Goal: Information Seeking & Learning: Learn about a topic

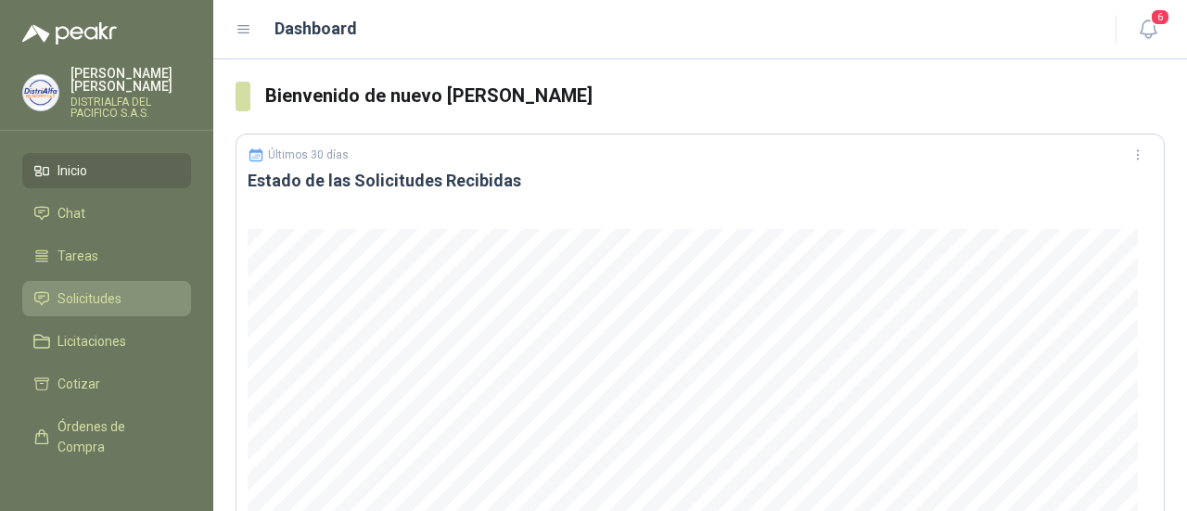
click at [91, 287] on link "Solicitudes" at bounding box center [106, 298] width 169 height 35
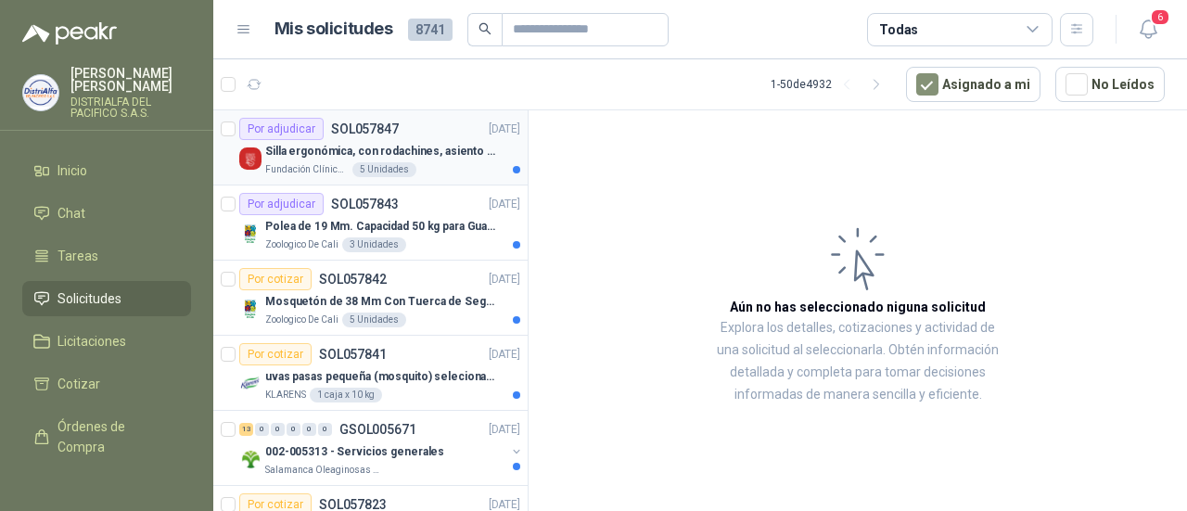
click at [397, 130] on div "Por adjudicar SOL057847 [DATE]" at bounding box center [379, 129] width 281 height 22
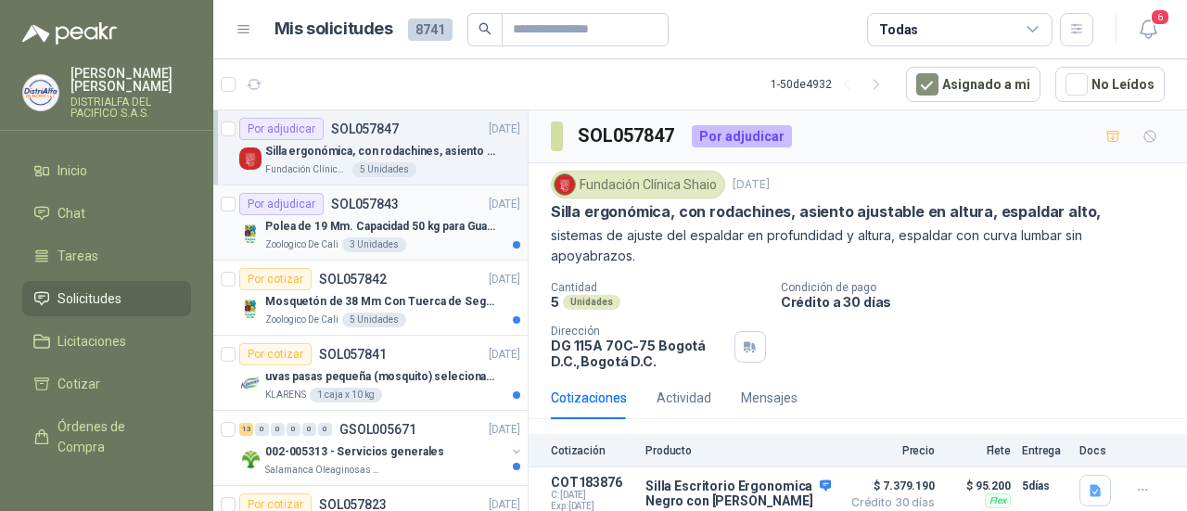
click at [408, 223] on p "Polea de 19 Mm. Capacidad 50 kg para Guaya. Cable O [GEOGRAPHIC_DATA]" at bounding box center [380, 227] width 231 height 18
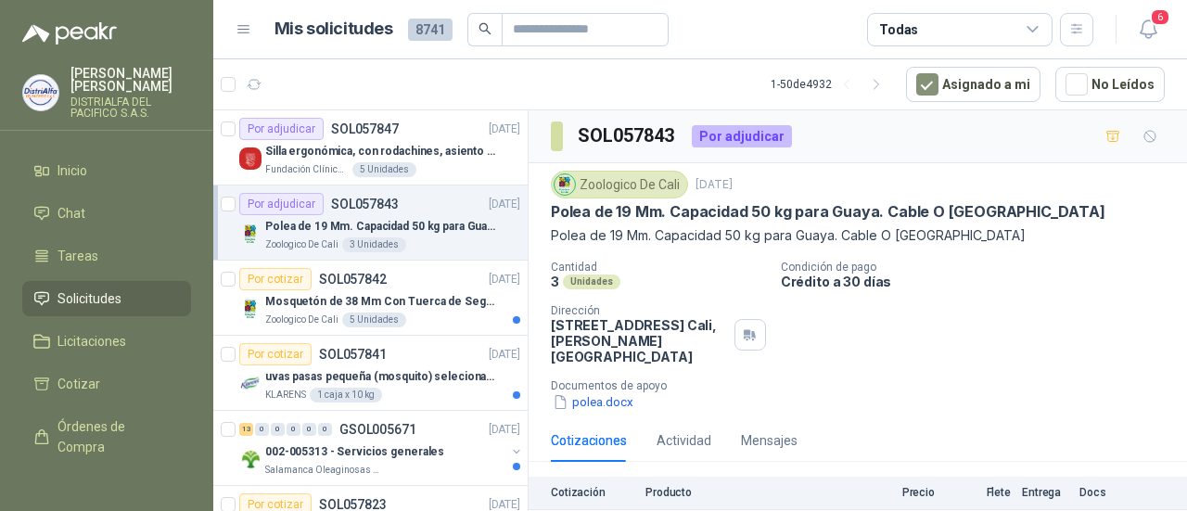
scroll to position [81, 0]
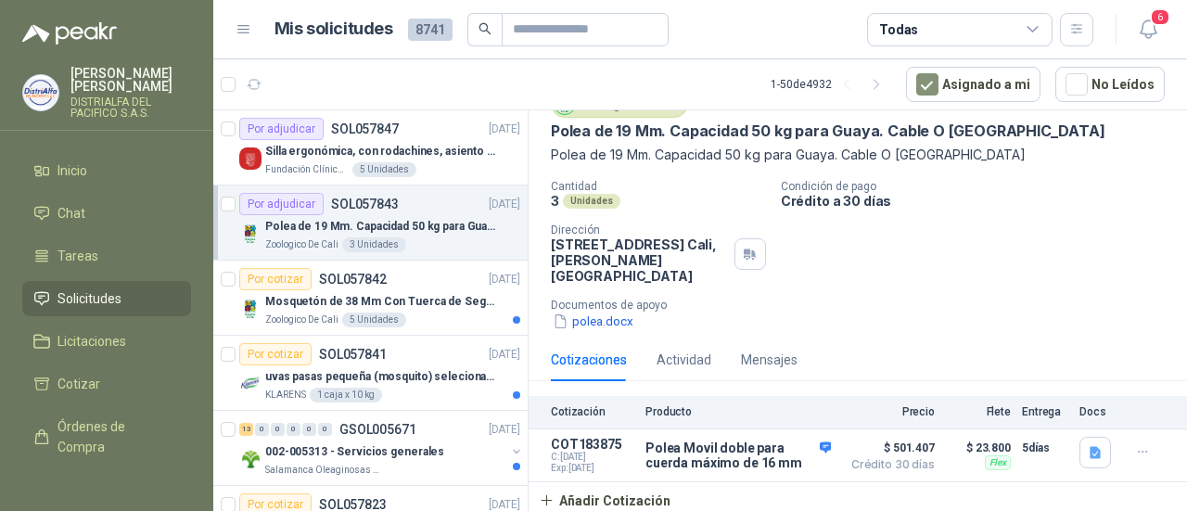
click at [380, 246] on div "3 Unidades" at bounding box center [374, 244] width 64 height 15
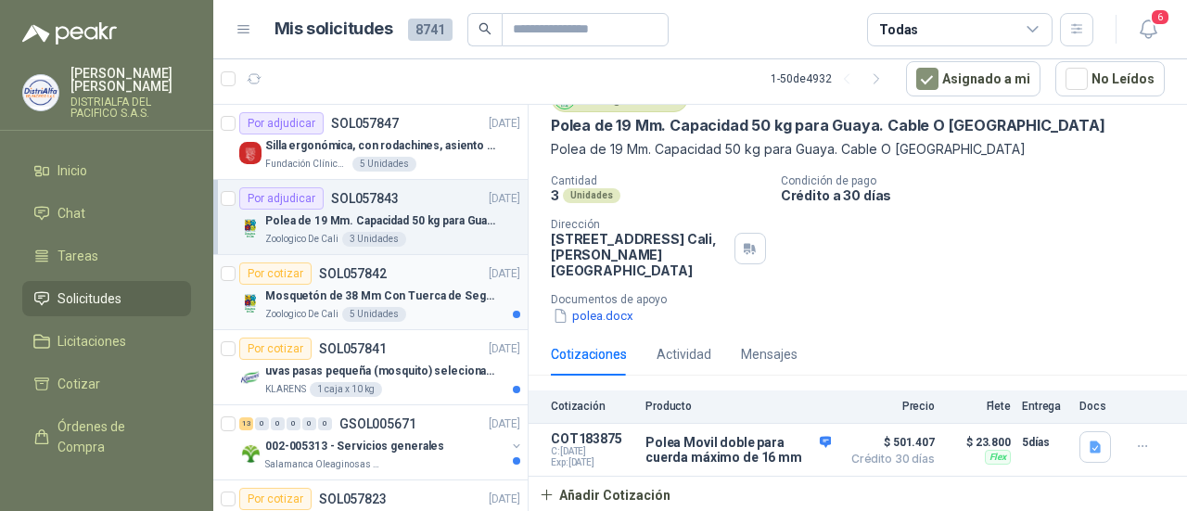
click at [386, 301] on p "Mosquetón de 38 Mm Con Tuerca de Seguridad. Carga 100 kg" at bounding box center [380, 297] width 231 height 18
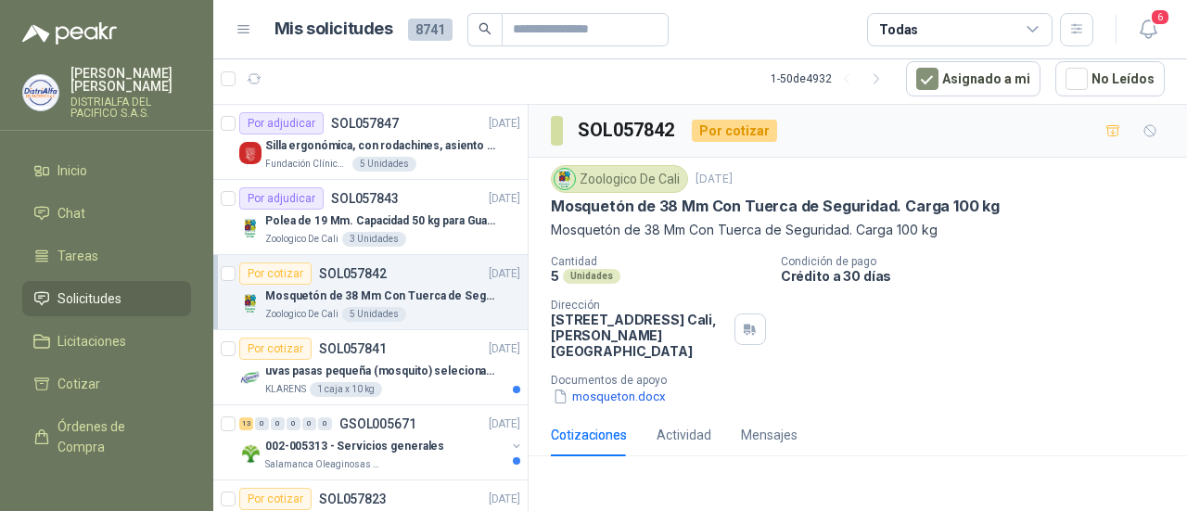
scroll to position [195, 0]
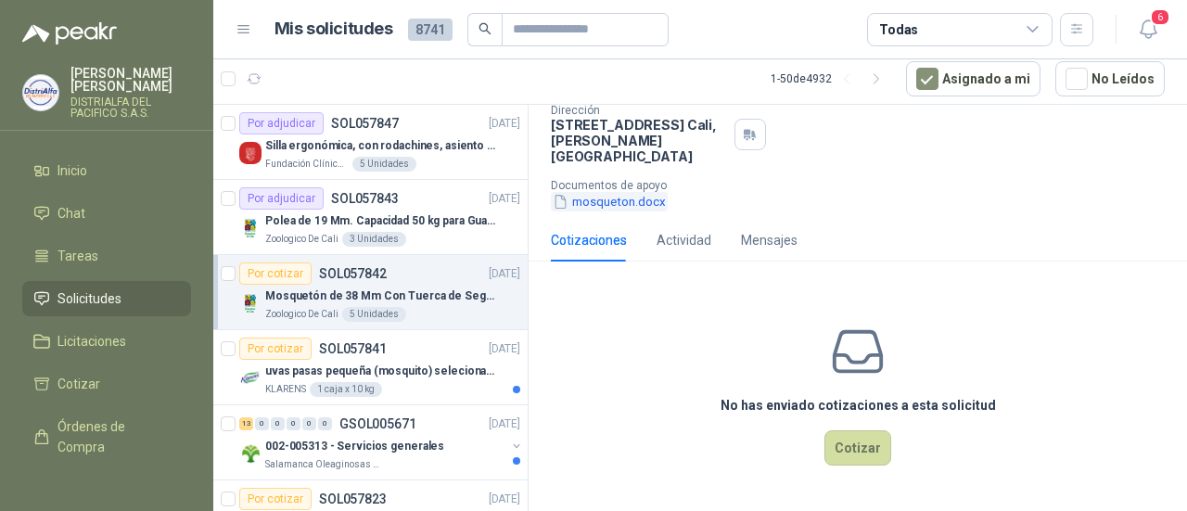
click at [646, 195] on button "mosqueton.docx" at bounding box center [609, 201] width 117 height 19
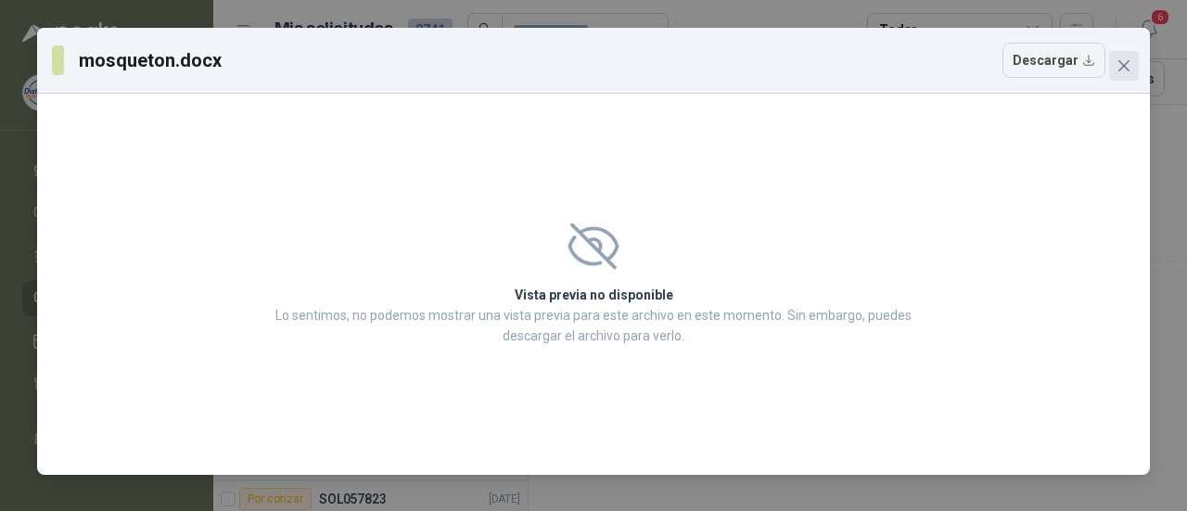
click at [1122, 60] on icon "close" at bounding box center [1124, 65] width 15 height 15
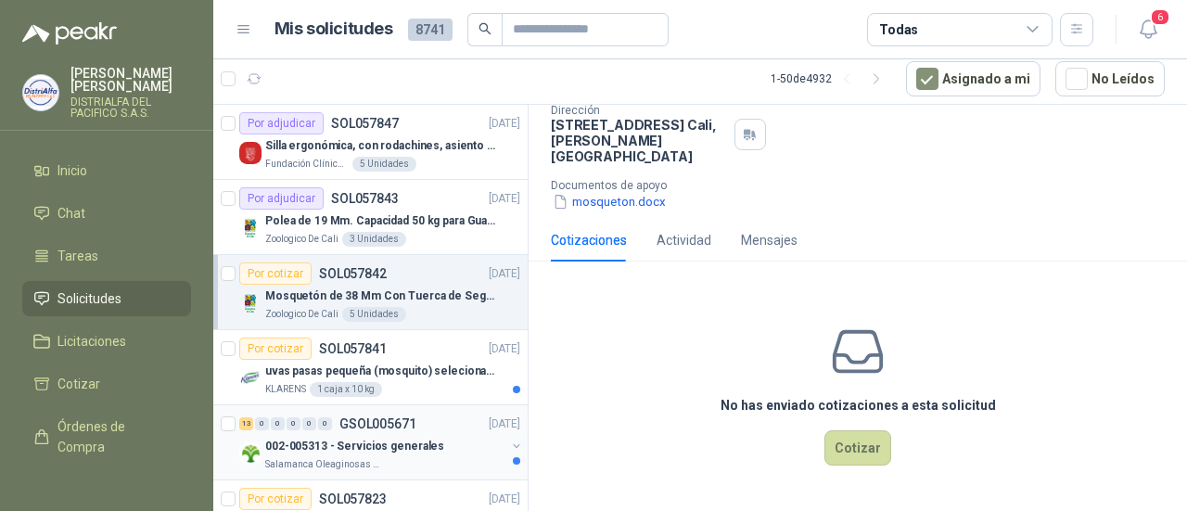
click at [399, 443] on p "002-005313 - Servicios generales" at bounding box center [354, 447] width 179 height 18
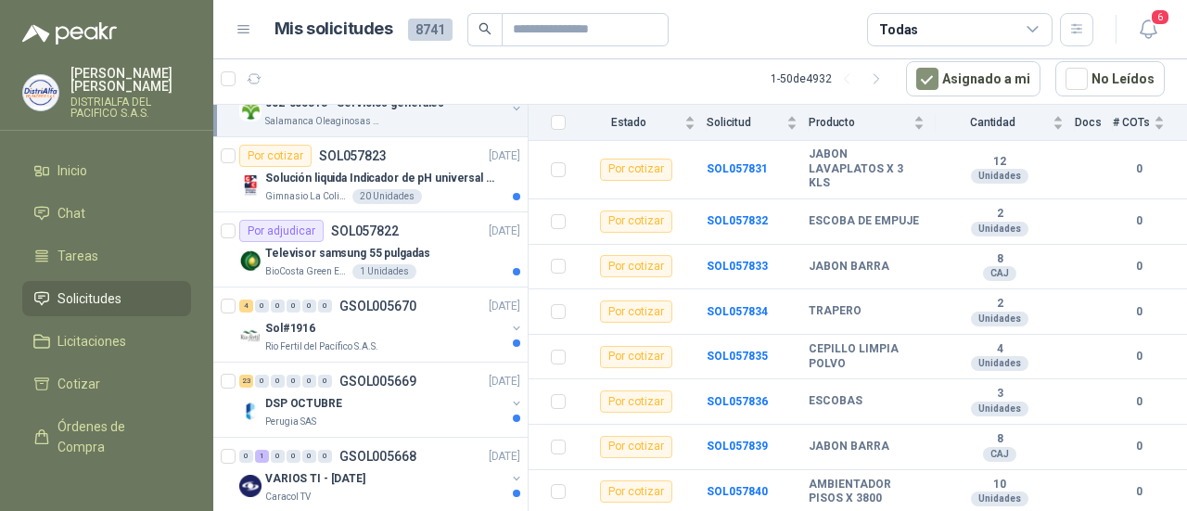
scroll to position [686, 0]
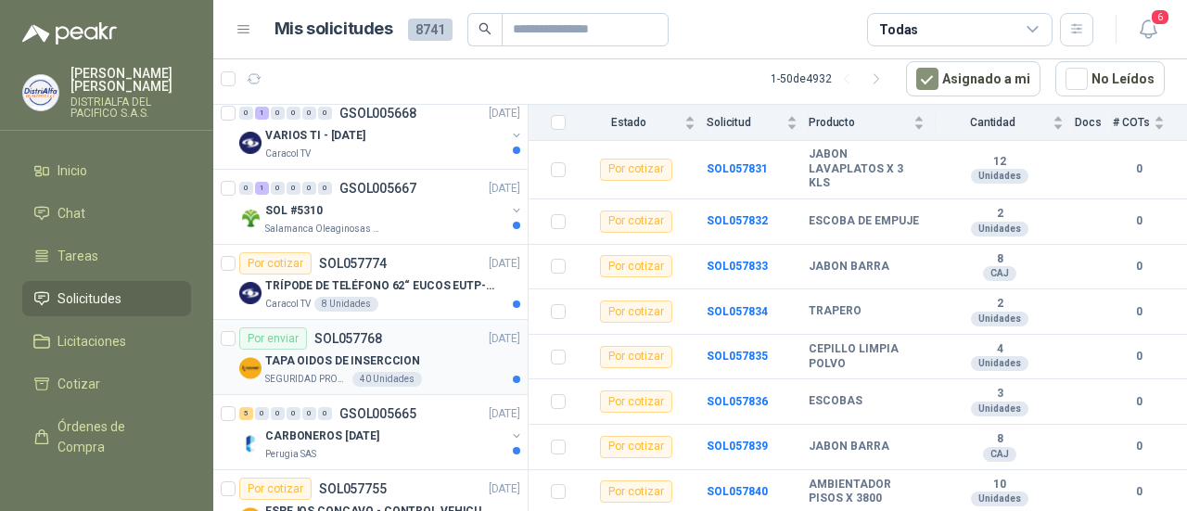
click at [313, 372] on p "SEGURIDAD PROVISER LTDA" at bounding box center [306, 379] width 83 height 15
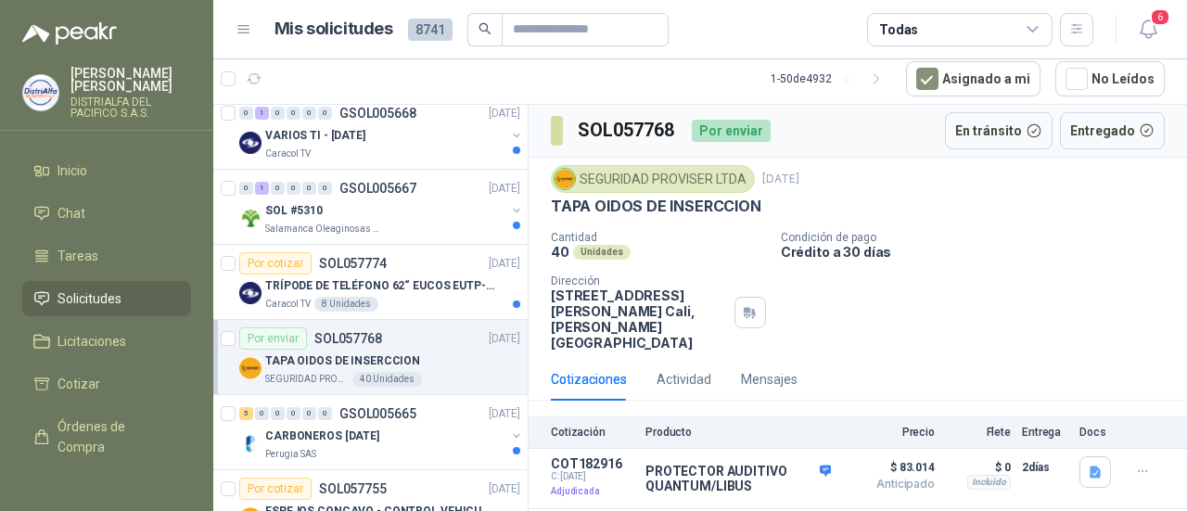
click at [520, 499] on div "Por adjudicar SOL057847 [DATE] Silla ergonómica, con rodachines, asiento ajusta…" at bounding box center [370, 308] width 315 height 407
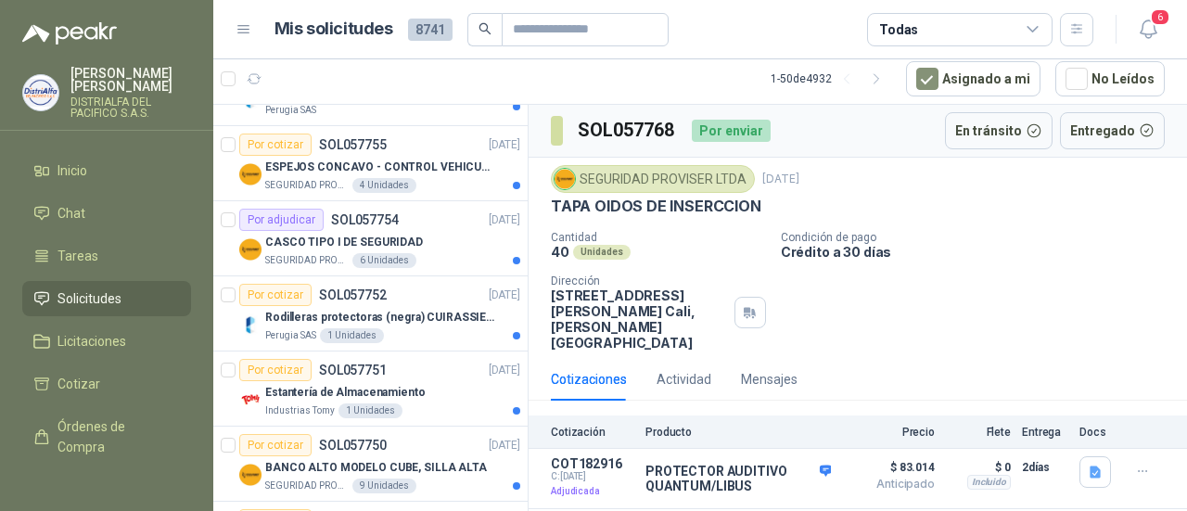
click at [518, 500] on div "Por adjudicar SOL057847 [DATE] Silla ergonómica, con rodachines, asiento ajusta…" at bounding box center [370, 308] width 315 height 407
click at [517, 500] on div "Por adjudicar SOL057847 [DATE] Silla ergonómica, con rodachines, asiento ajusta…" at bounding box center [370, 308] width 315 height 407
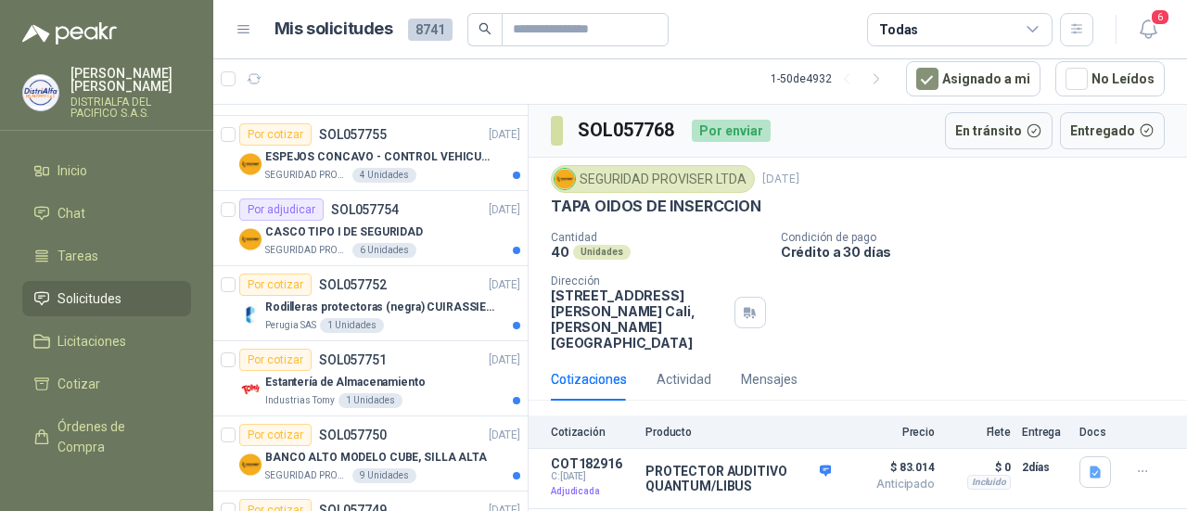
drag, startPoint x: 517, startPoint y: 500, endPoint x: 526, endPoint y: 235, distance: 265.4
click at [526, 235] on div "Por adjudicar SOL057847 [DATE] Silla ergonómica, con rodachines, asiento ajusta…" at bounding box center [370, 308] width 315 height 407
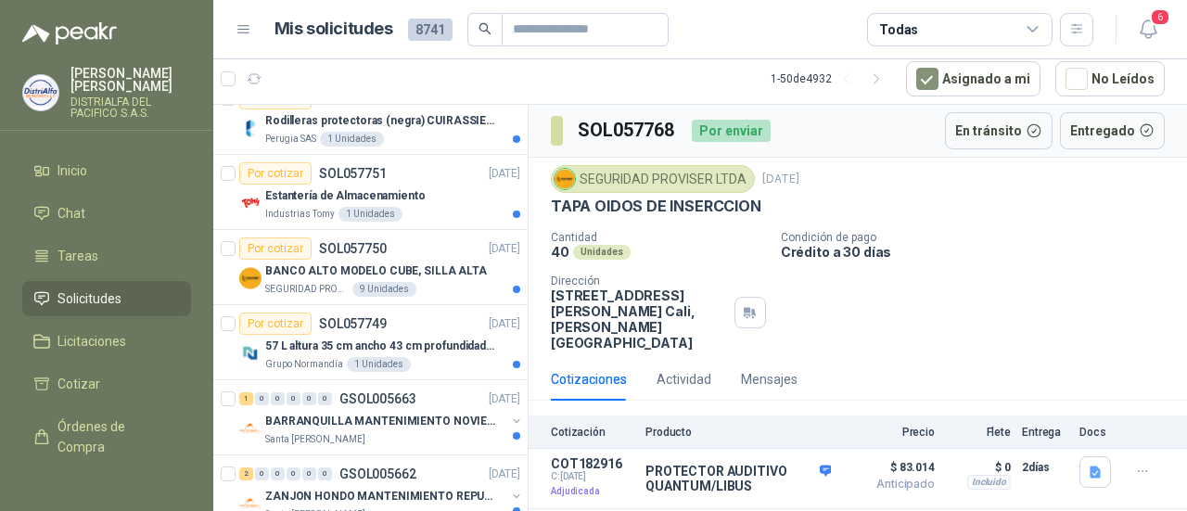
scroll to position [1234, 2]
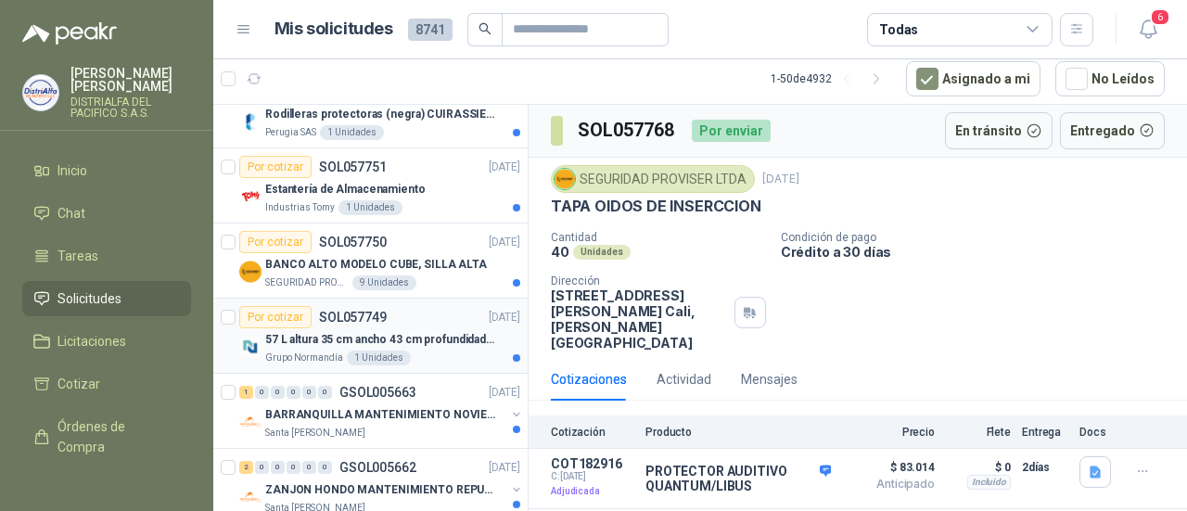
click at [402, 339] on p "57 L altura 35 cm ancho 43 cm profundidad 39 cm" at bounding box center [380, 340] width 231 height 18
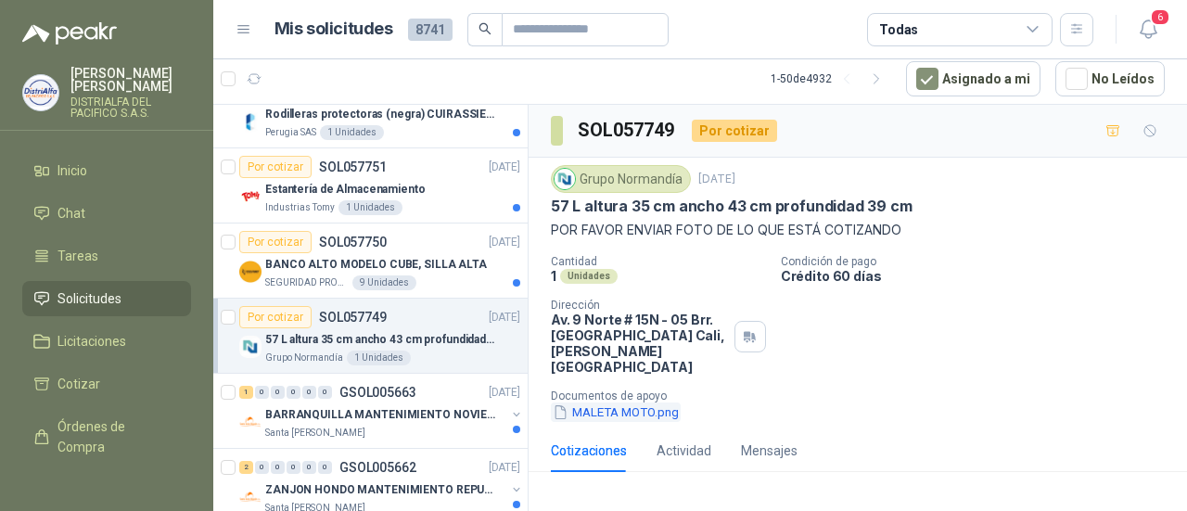
click at [610, 403] on button "MALETA MOTO.png" at bounding box center [616, 412] width 130 height 19
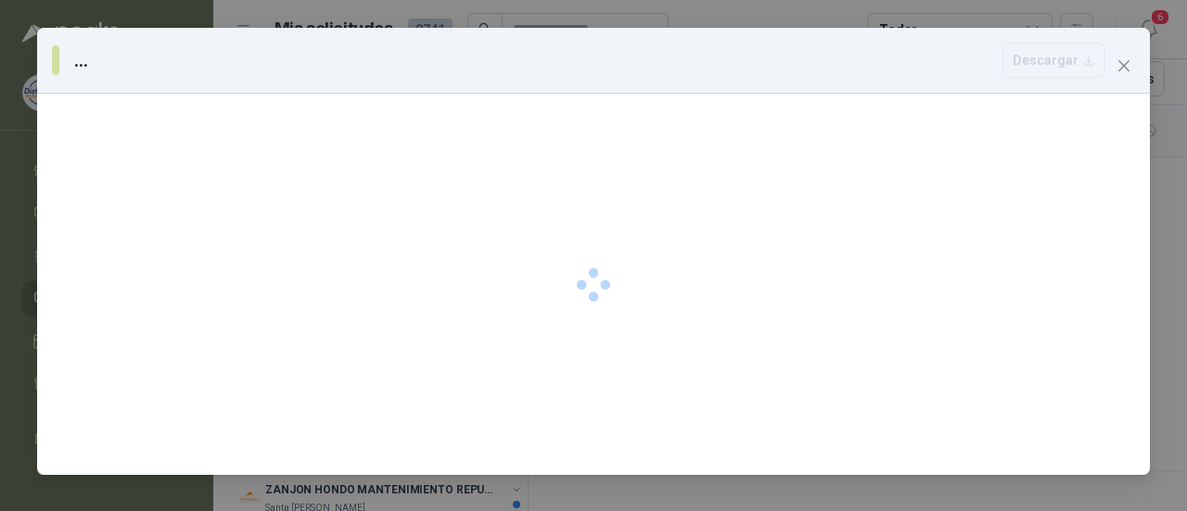
click at [610, 392] on div at bounding box center [593, 284] width 1113 height 381
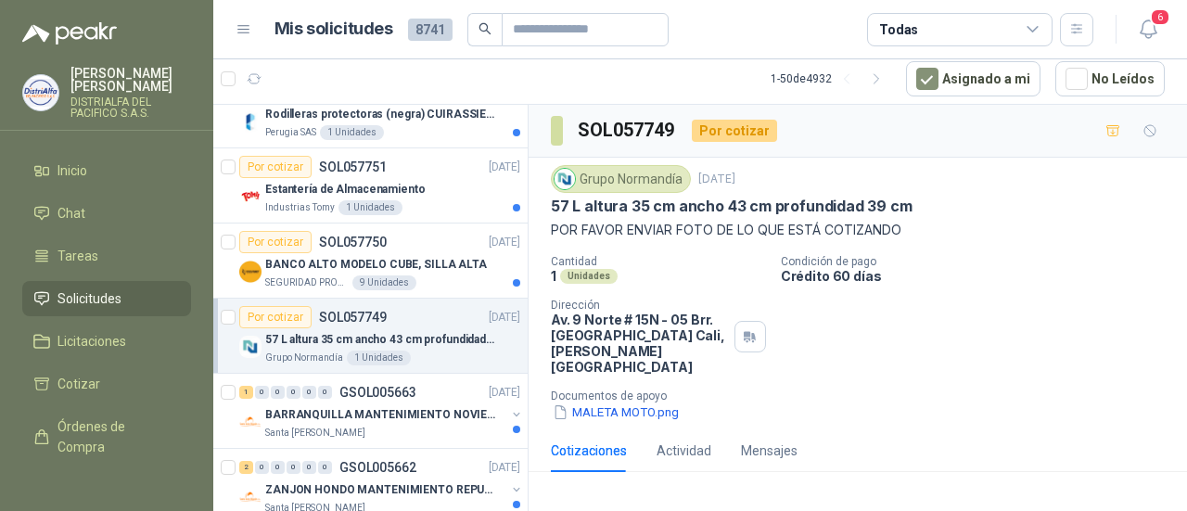
click at [403, 342] on div "57 L altura 35 cm ancho 43 cm profundidad 39 cm" at bounding box center [392, 339] width 255 height 22
click at [520, 504] on div "Por adjudicar SOL057847 [DATE] Silla ergonómica, con rodachines, asiento ajusta…" at bounding box center [370, 308] width 315 height 407
click at [520, 499] on div "Por adjudicar SOL057847 [DATE] Silla ergonómica, con rodachines, asiento ajusta…" at bounding box center [370, 308] width 315 height 407
click at [403, 403] on div "BARRANQUILLA MANTENIMIENTO NOVIEMBRE" at bounding box center [385, 414] width 240 height 22
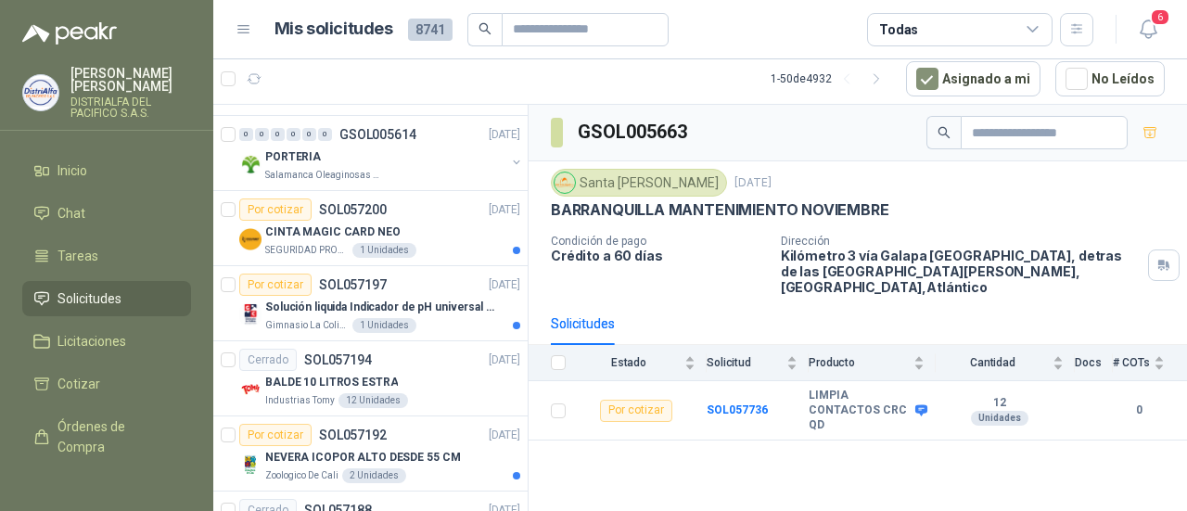
scroll to position [3374, 2]
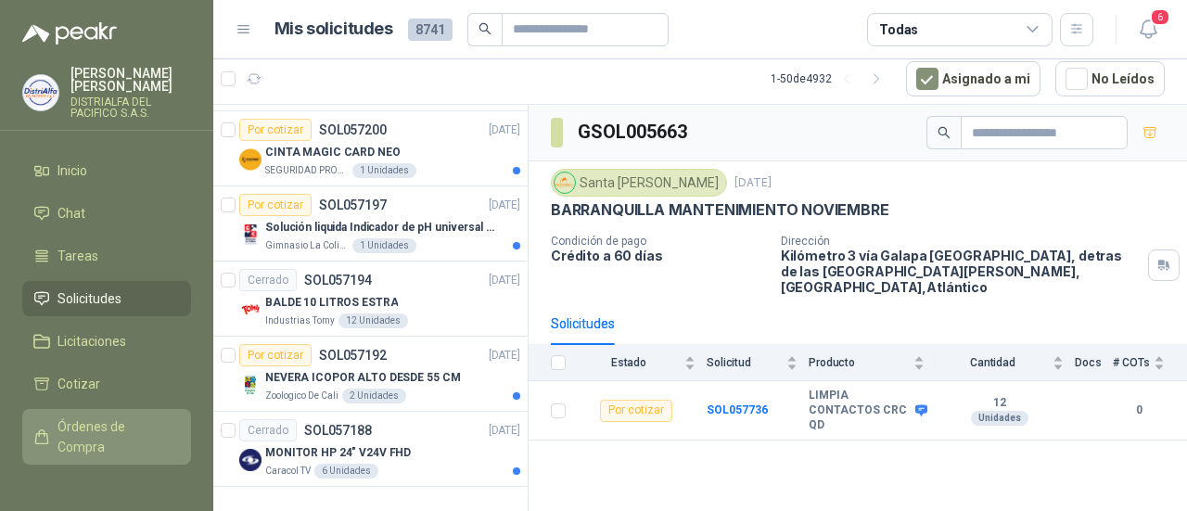
click at [90, 439] on span "Órdenes de Compra" at bounding box center [116, 436] width 116 height 41
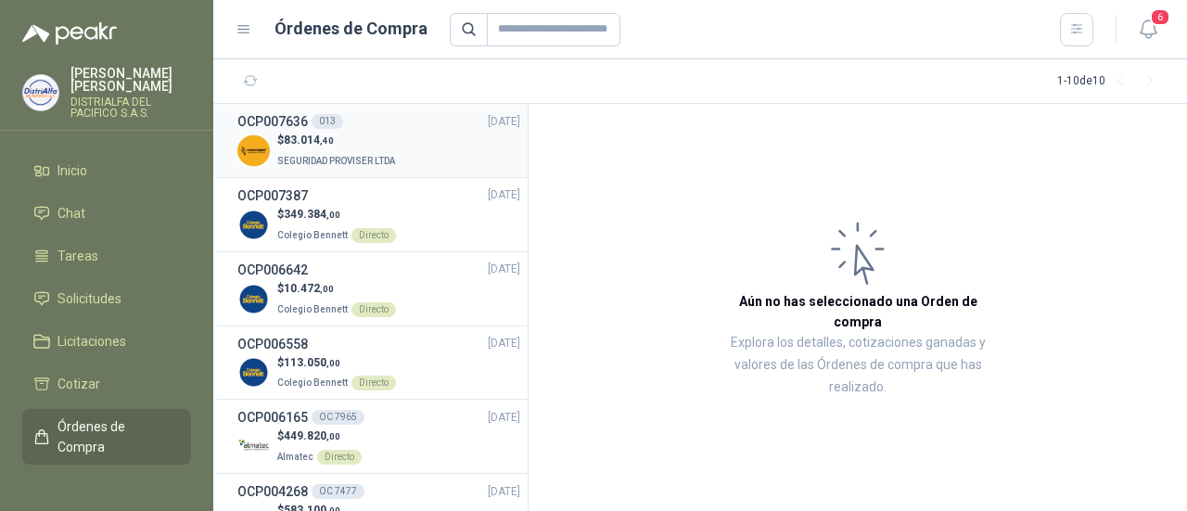
click at [373, 144] on p "$ 83.014 ,40" at bounding box center [338, 141] width 122 height 18
